Goal: Obtain resource: Download file/media

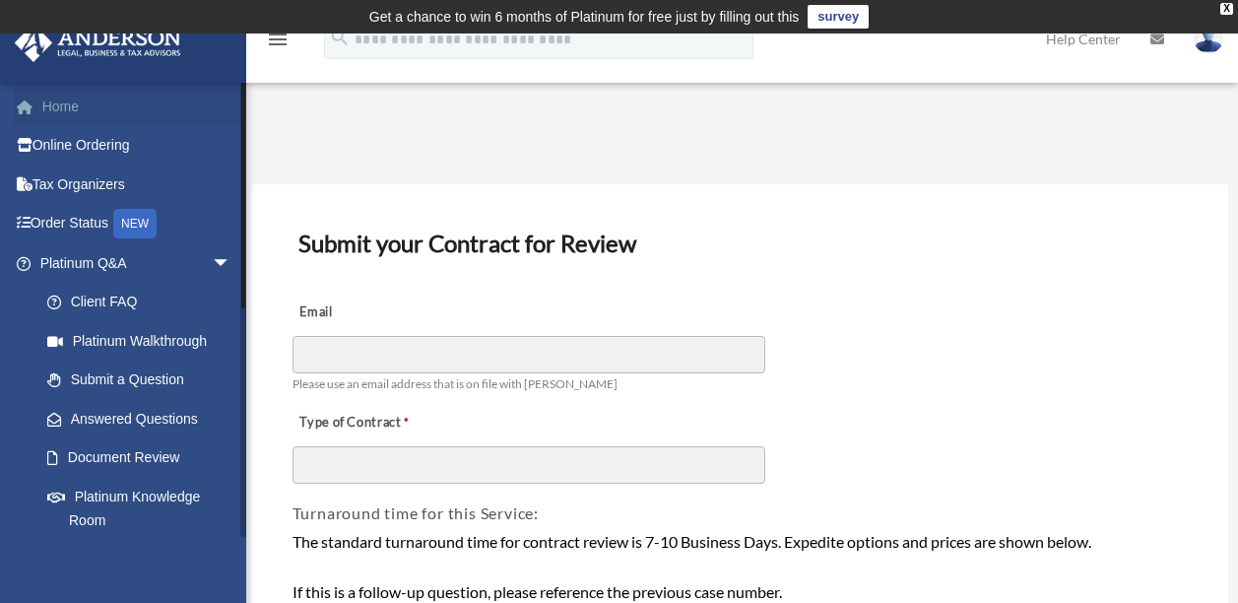
click at [75, 111] on link "Home" at bounding box center [137, 106] width 247 height 39
click at [59, 101] on link "Home" at bounding box center [137, 106] width 247 height 39
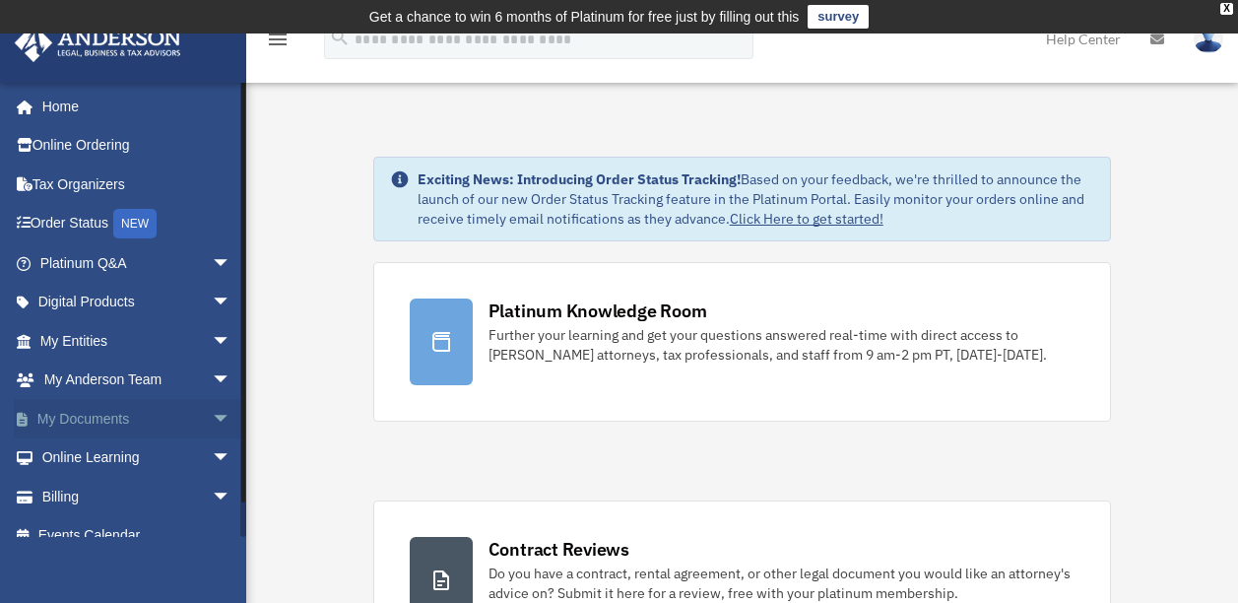
click at [213, 417] on span "arrow_drop_down" at bounding box center [231, 419] width 39 height 40
click at [57, 450] on link "Box" at bounding box center [144, 457] width 233 height 39
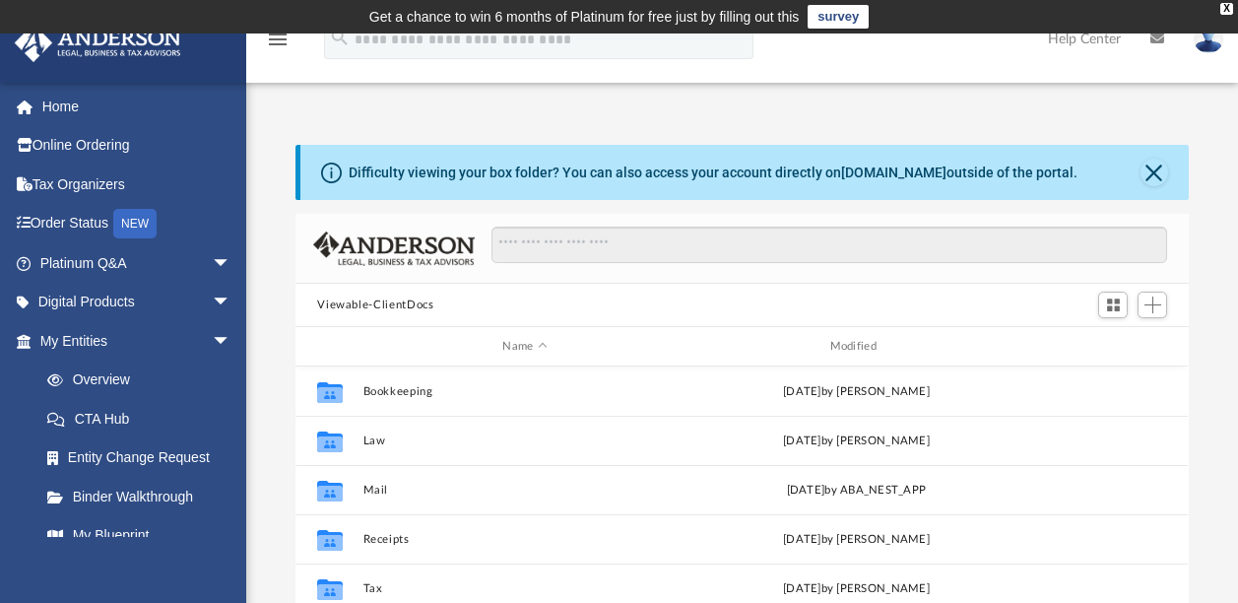
scroll to position [432, 877]
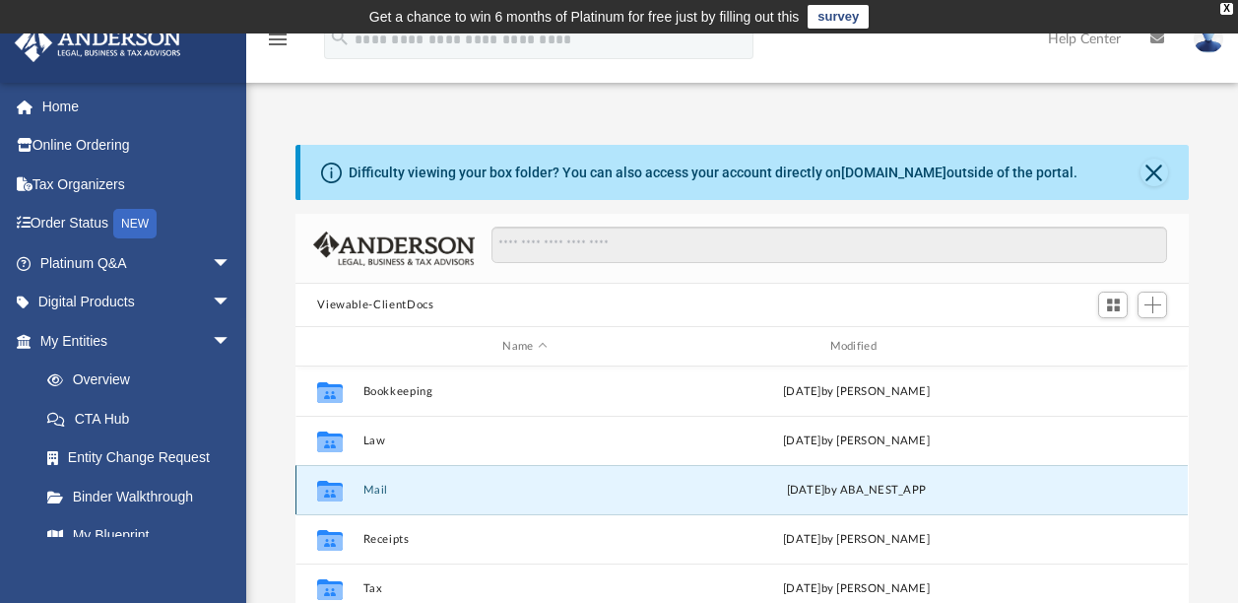
click at [587, 487] on button "Mail" at bounding box center [524, 489] width 323 height 13
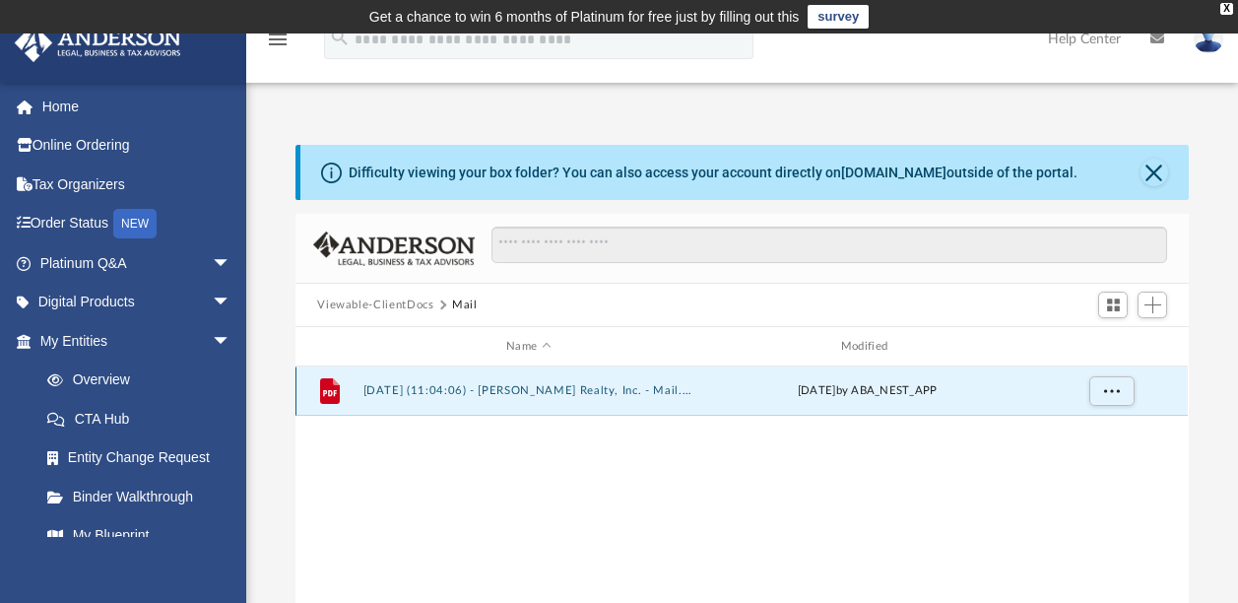
click at [563, 387] on button "2025.08.29 (11:04:06) - Lora Vance Realty, Inc. - Mail.pdf" at bounding box center [528, 390] width 331 height 13
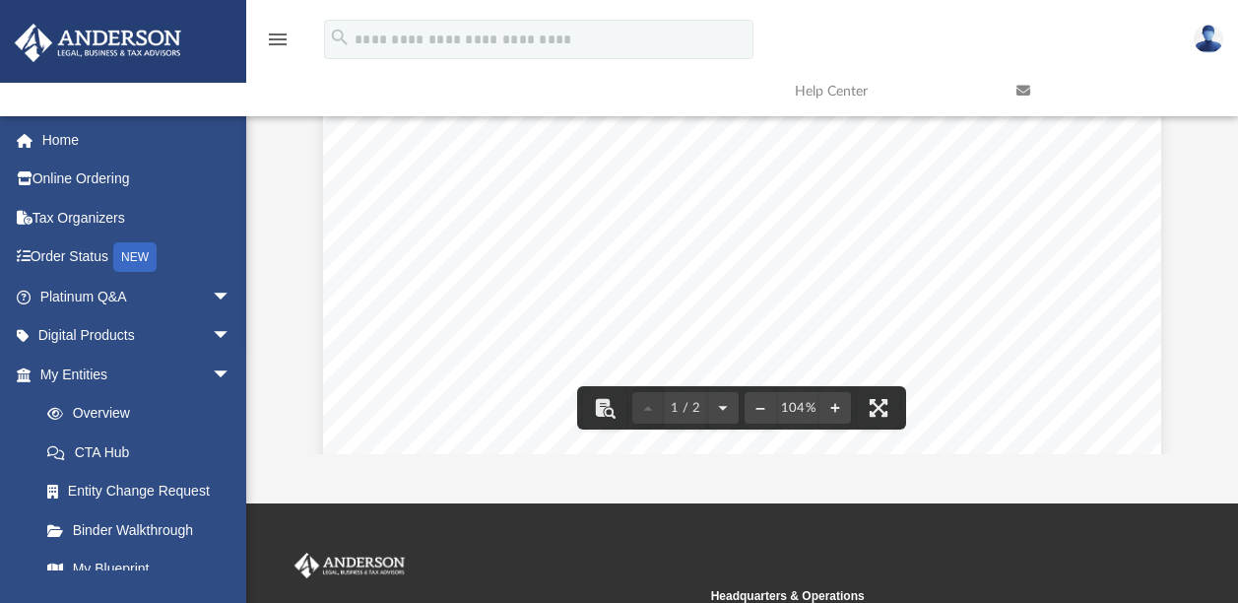
scroll to position [336, 0]
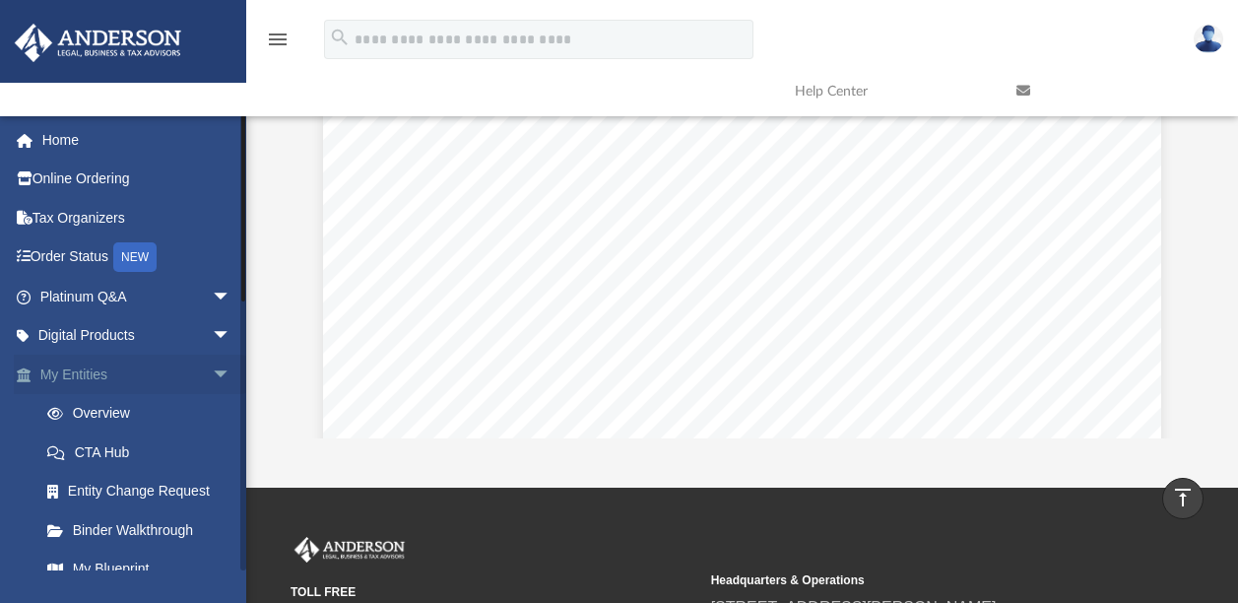
click at [212, 373] on span "arrow_drop_down" at bounding box center [231, 374] width 39 height 40
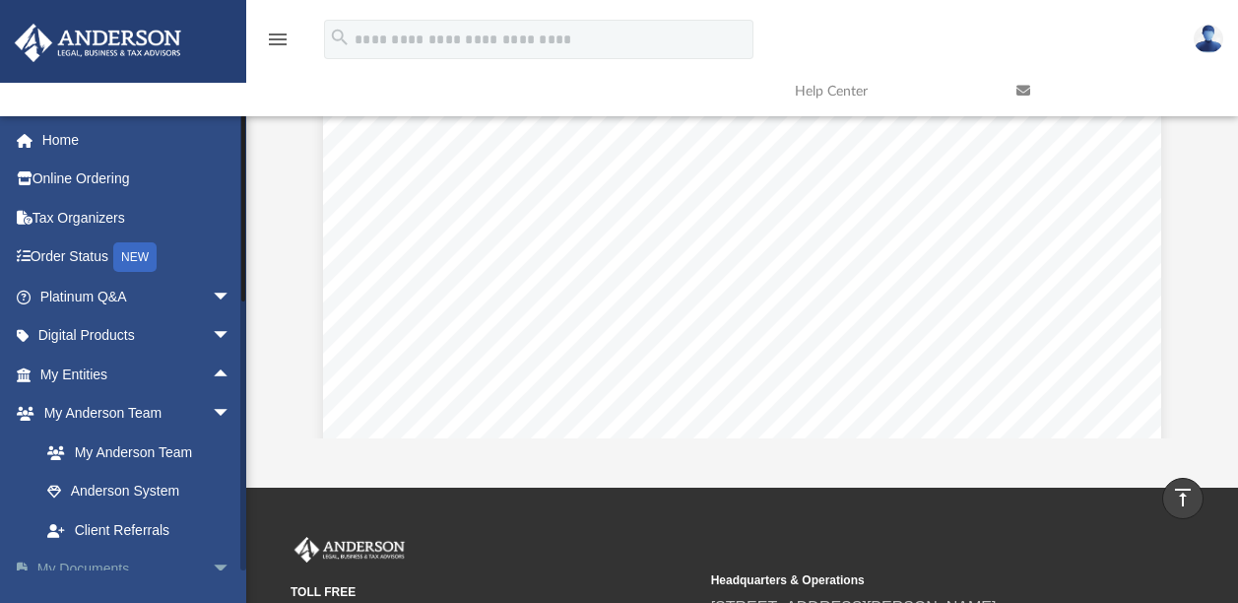
click at [212, 564] on span "arrow_drop_down" at bounding box center [231, 569] width 39 height 40
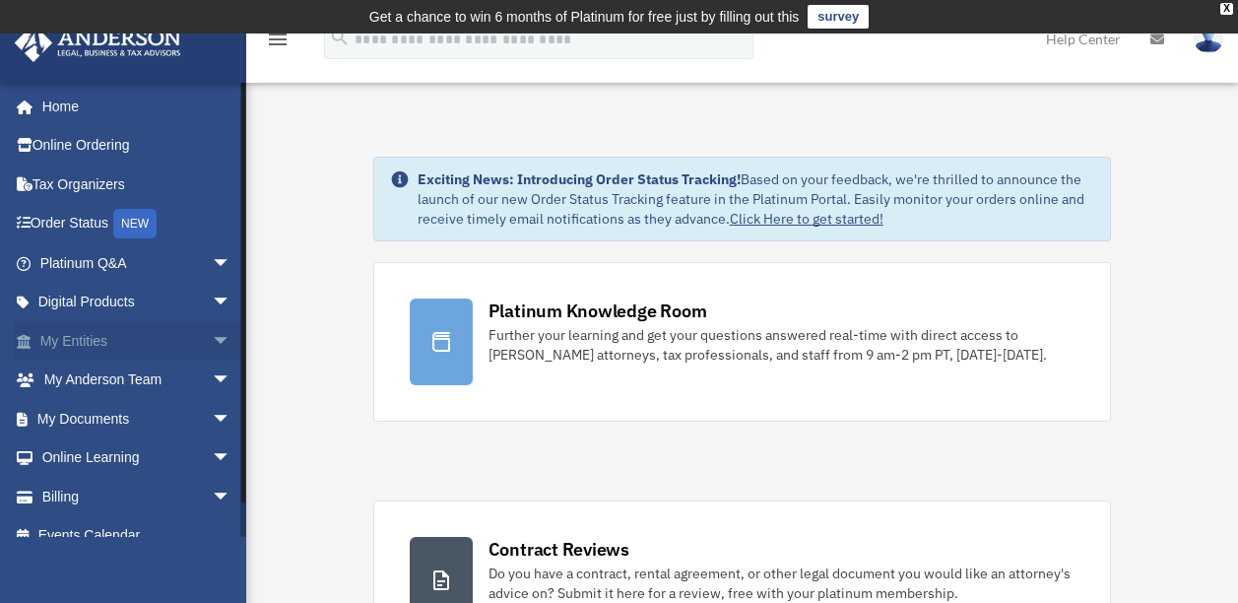
click at [212, 342] on span "arrow_drop_down" at bounding box center [231, 341] width 39 height 40
